Goal: Navigation & Orientation: Find specific page/section

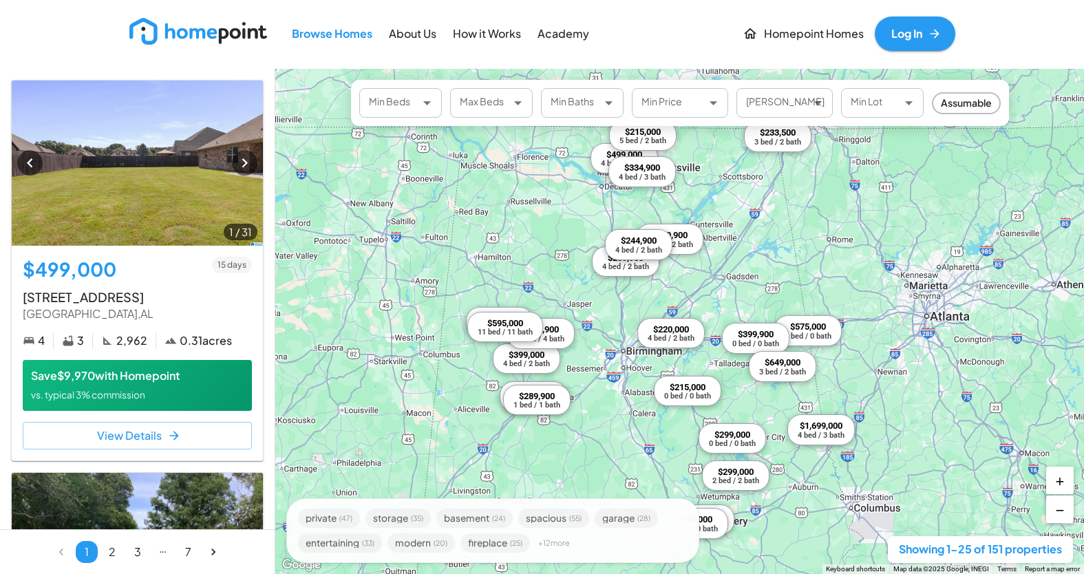
drag, startPoint x: 891, startPoint y: 216, endPoint x: 904, endPoint y: 442, distance: 226.9
click at [904, 442] on div "$499,000 4 bed / 3 bath $233,500 3 bed / 2 bath $239,900 4 bed / 2 bath $365,00…" at bounding box center [679, 321] width 809 height 505
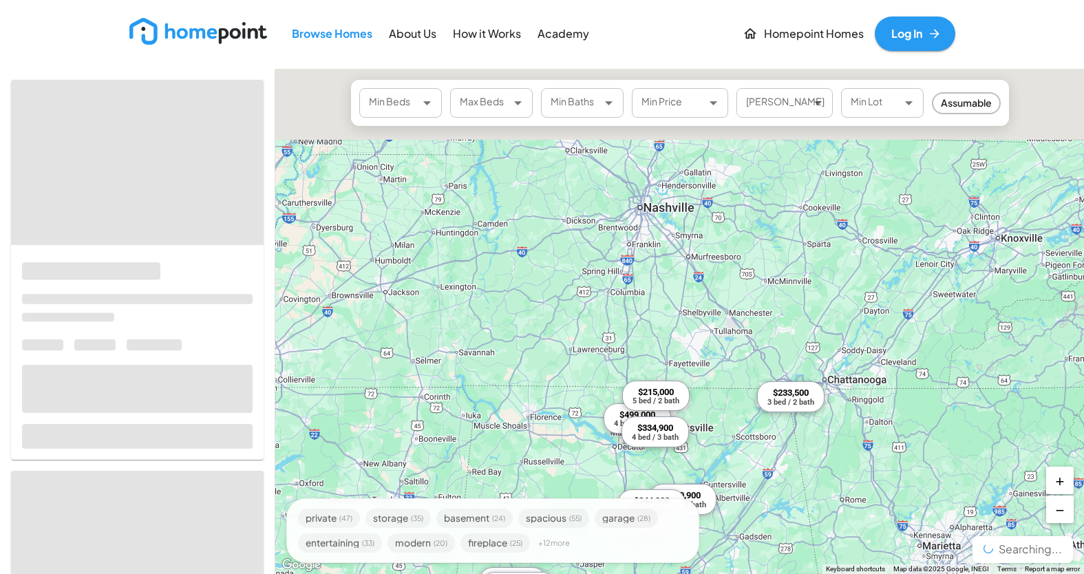
drag, startPoint x: 871, startPoint y: 294, endPoint x: 872, endPoint y: 496, distance: 201.8
click at [872, 496] on div "$499,000 4 bed / 3 bath $233,500 3 bed / 2 bath $239,900 4 bed / 2 bath $365,00…" at bounding box center [679, 321] width 809 height 505
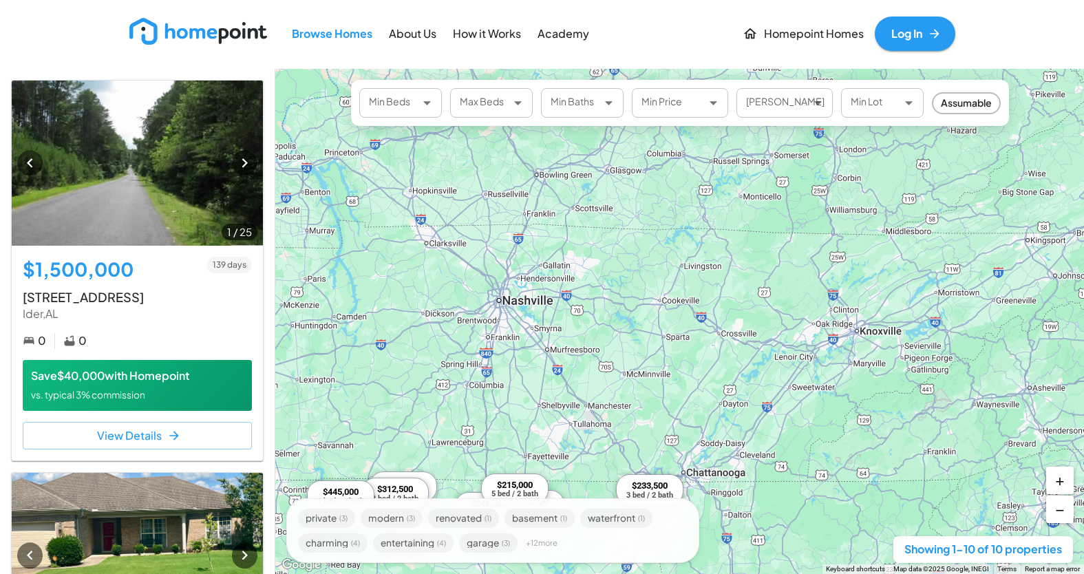
drag, startPoint x: 888, startPoint y: 370, endPoint x: 744, endPoint y: 335, distance: 147.5
click at [744, 335] on div "$1,500,000 0 bed / 0 bath $279,000 3 bed / 2 bath $233,500 3 bed / 2 bath $334,…" at bounding box center [679, 321] width 809 height 505
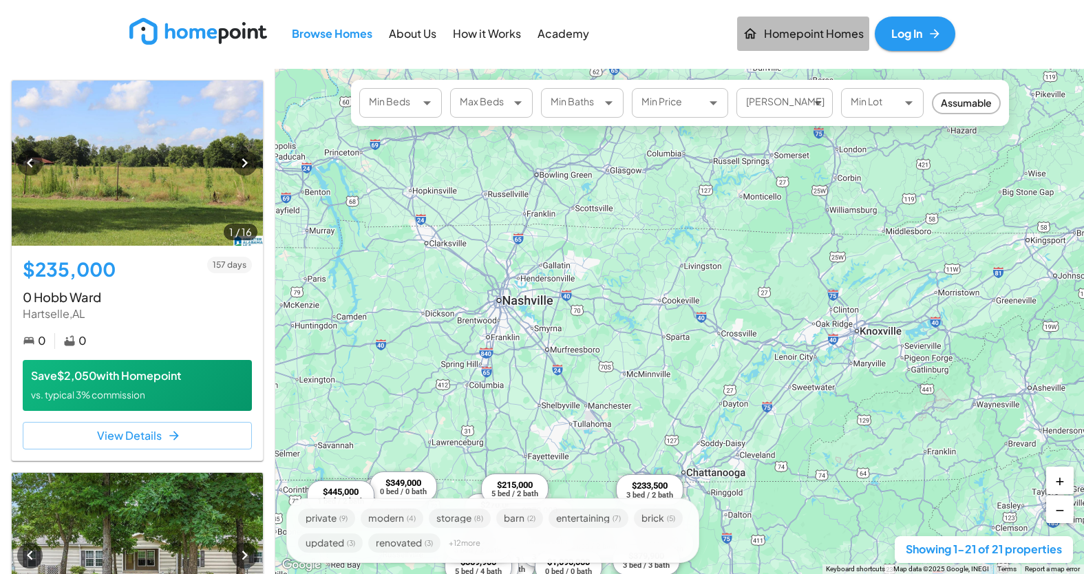
click at [792, 35] on p "Homepoint Homes" at bounding box center [814, 34] width 100 height 16
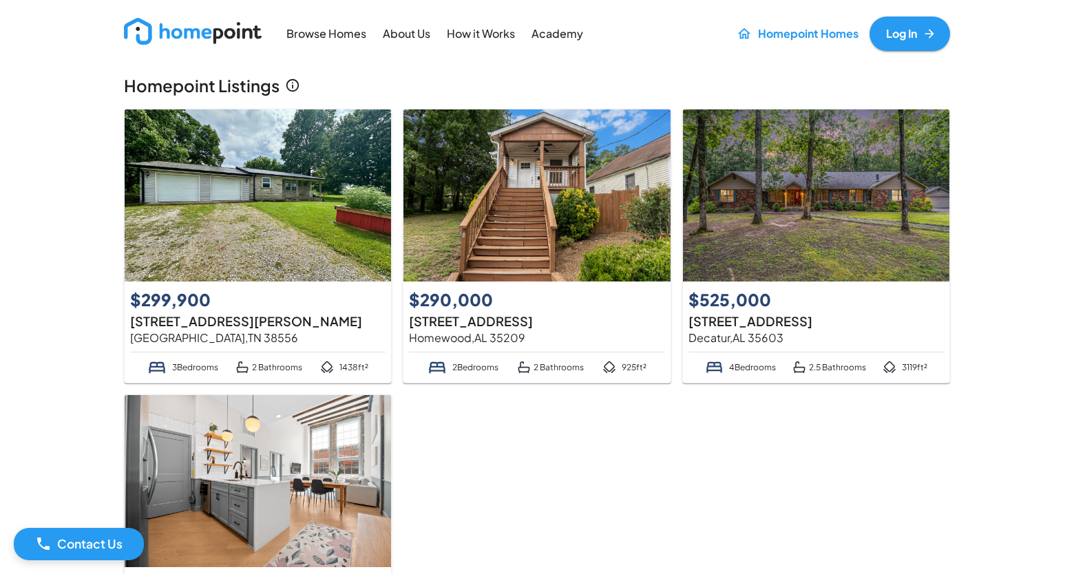
click at [189, 31] on img at bounding box center [193, 31] width 138 height 27
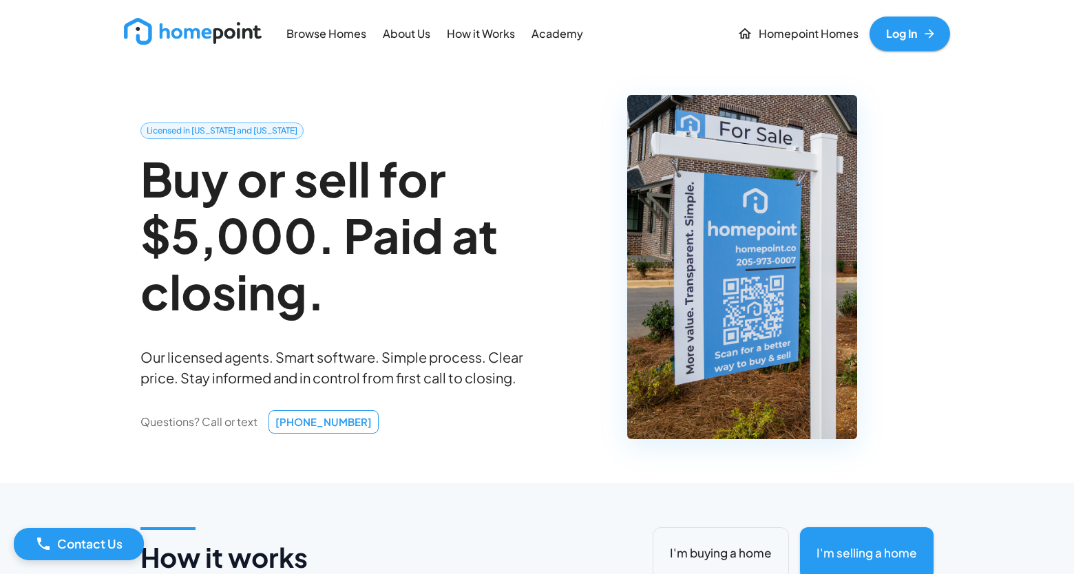
click at [790, 36] on p "Homepoint Homes" at bounding box center [809, 34] width 100 height 16
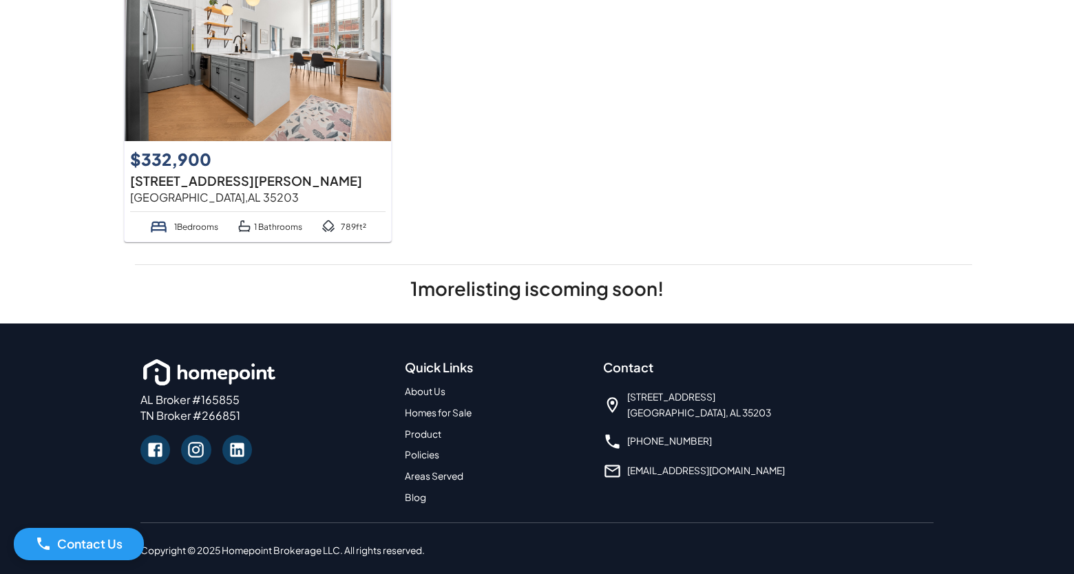
scroll to position [445, 0]
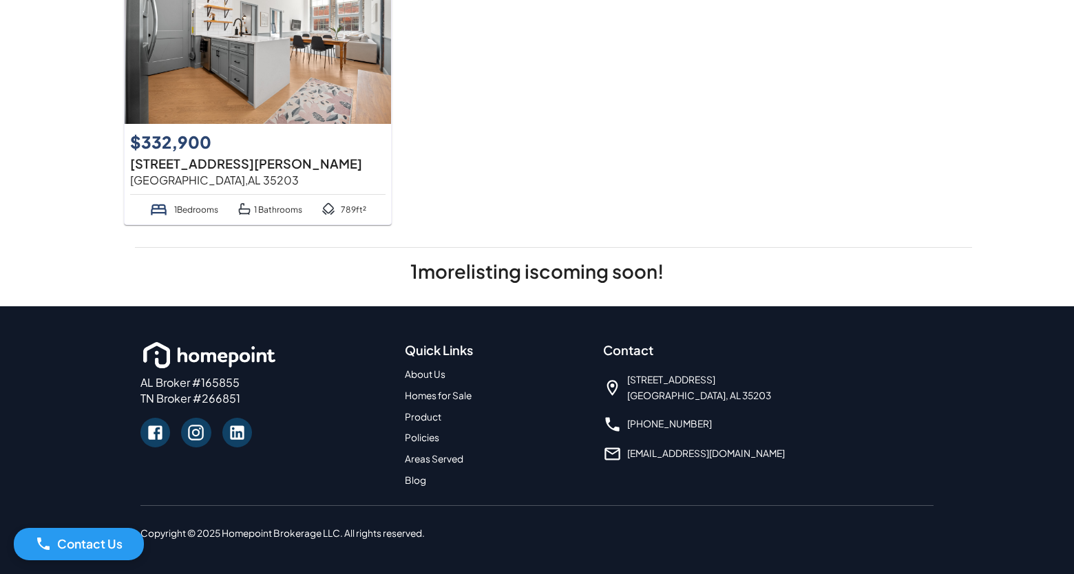
click at [456, 461] on link "Areas Served" at bounding box center [434, 459] width 59 height 12
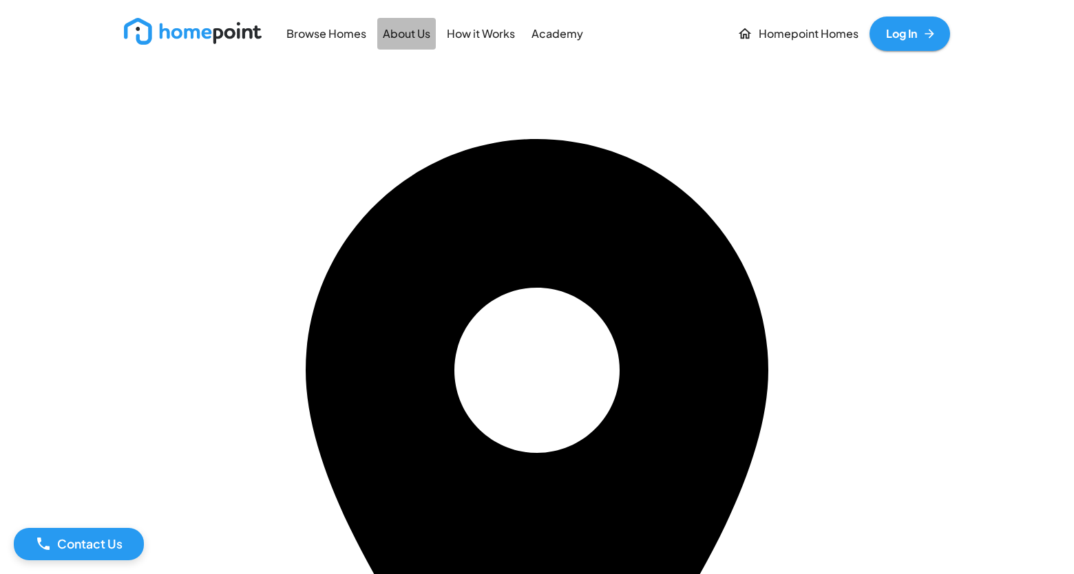
click at [406, 38] on p "About Us" at bounding box center [407, 34] width 48 height 16
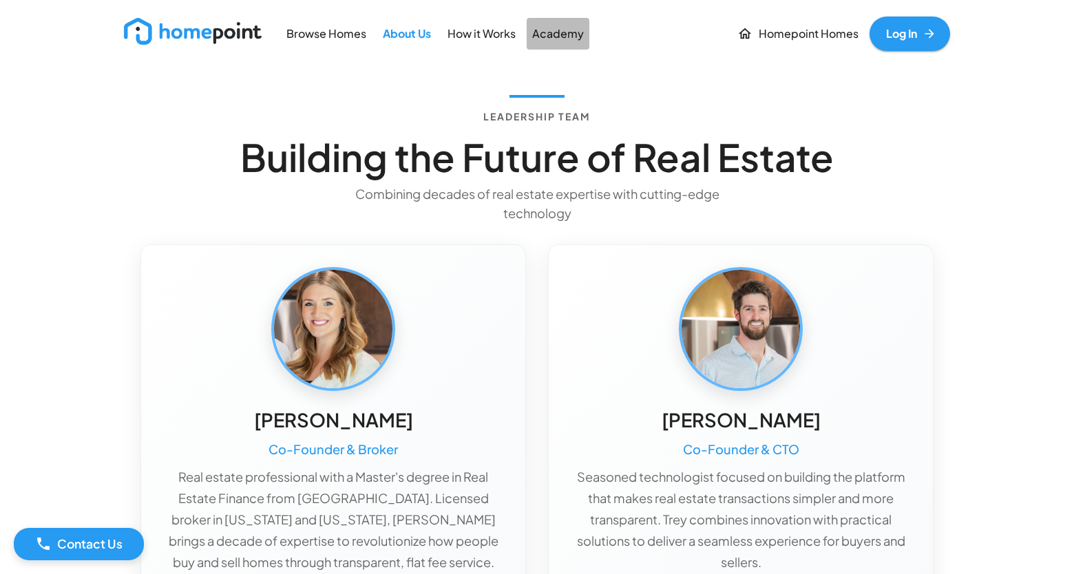
click at [560, 35] on p "Academy" at bounding box center [558, 34] width 52 height 16
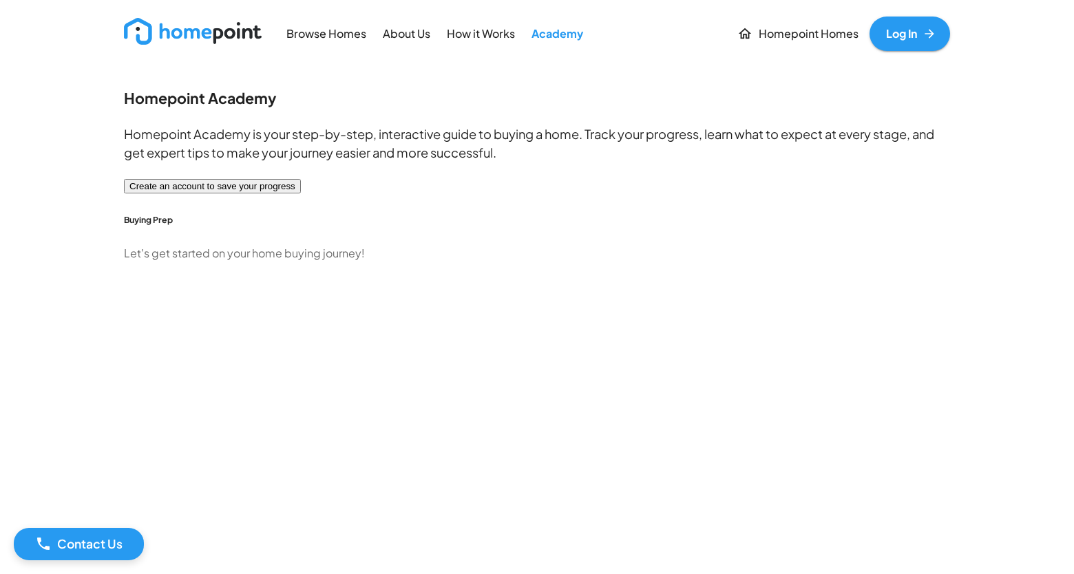
click at [326, 32] on p "Browse Homes" at bounding box center [326, 34] width 80 height 16
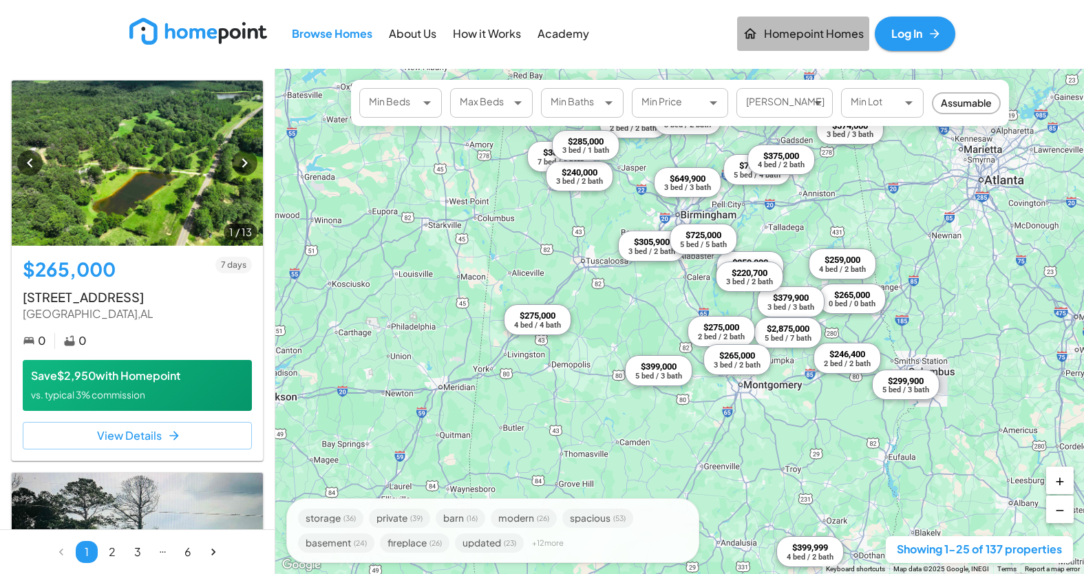
click at [790, 32] on p "Homepoint Homes" at bounding box center [814, 34] width 100 height 16
